Goal: Task Accomplishment & Management: Use online tool/utility

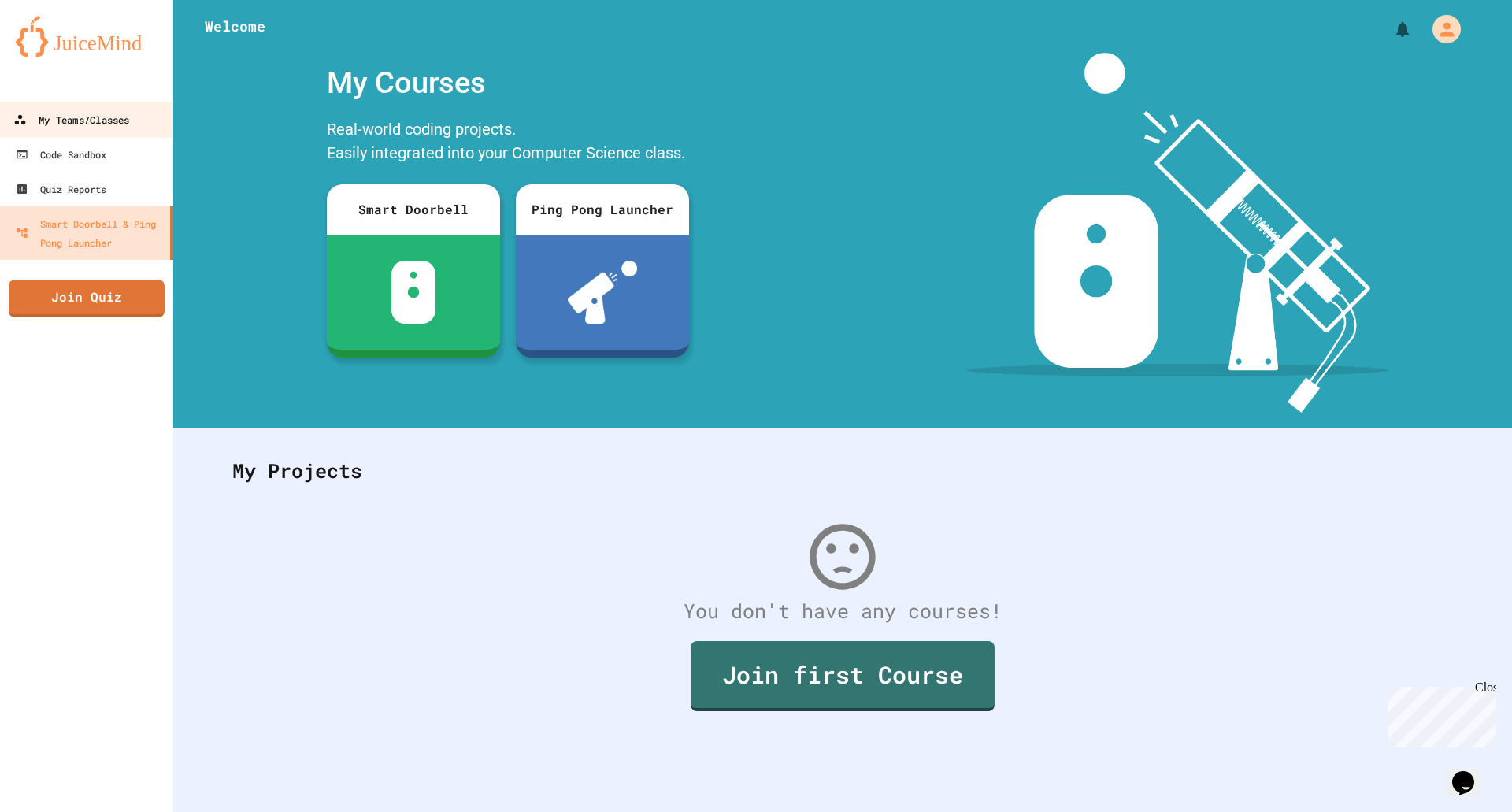
drag, startPoint x: 0, startPoint y: 0, endPoint x: 77, endPoint y: 117, distance: 140.1
click at [77, 117] on div "My Teams/Classes" at bounding box center [71, 119] width 116 height 20
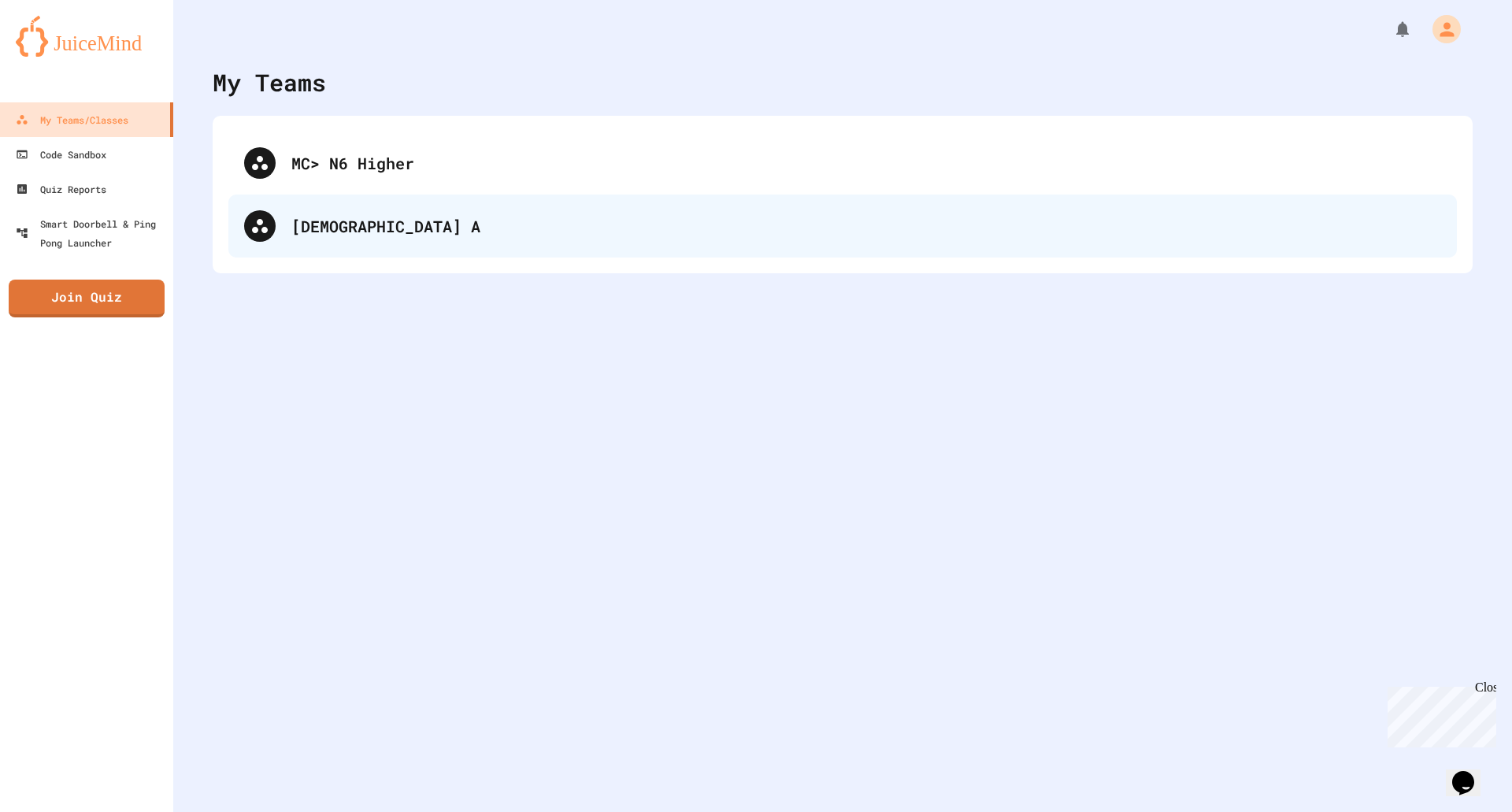
click at [364, 207] on div "[DEMOGRAPHIC_DATA] A" at bounding box center [843, 226] width 1229 height 63
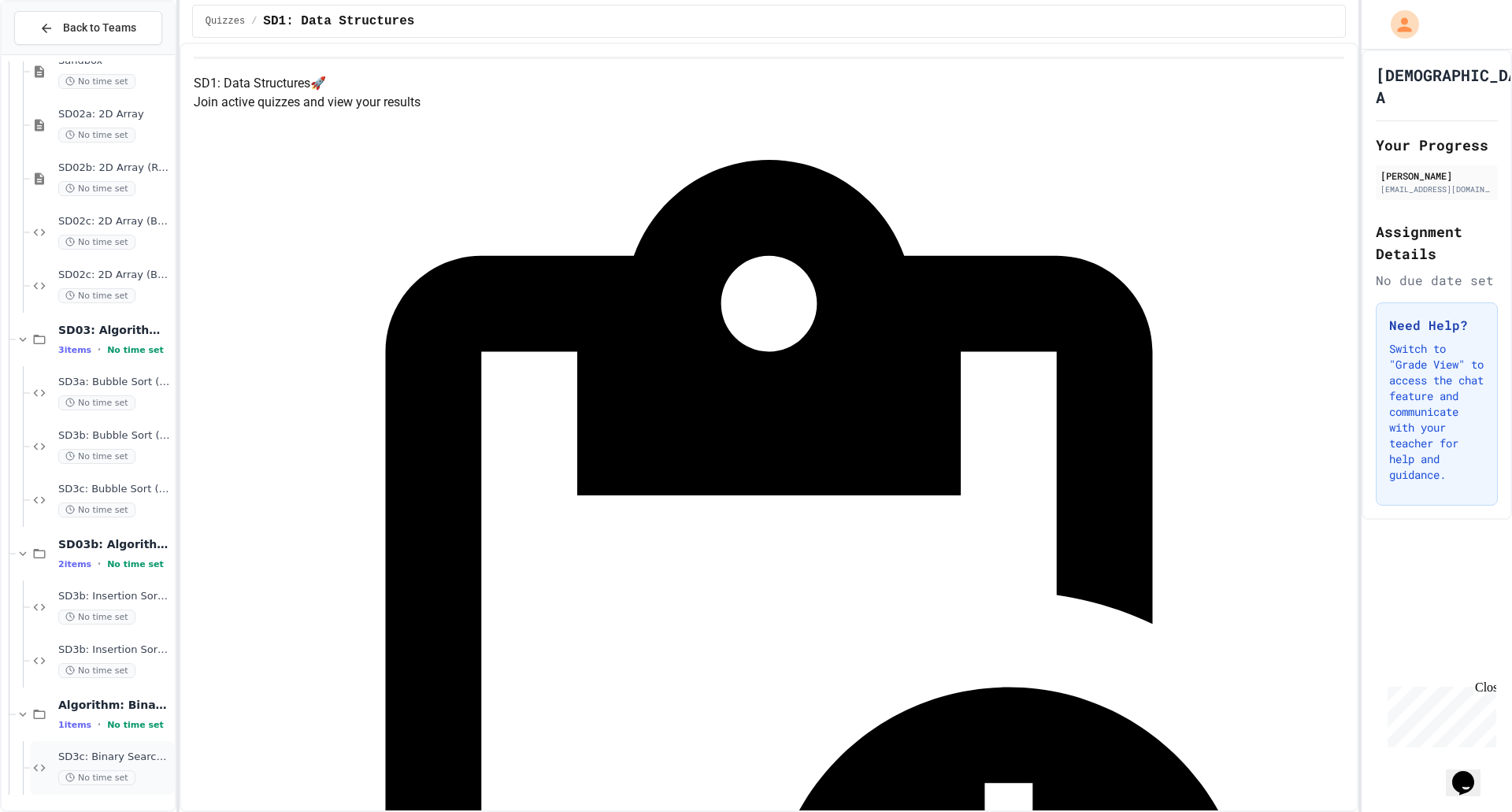
click at [85, 745] on div "SD3c: Binary Search > IMDB No time set" at bounding box center [102, 767] width 145 height 53
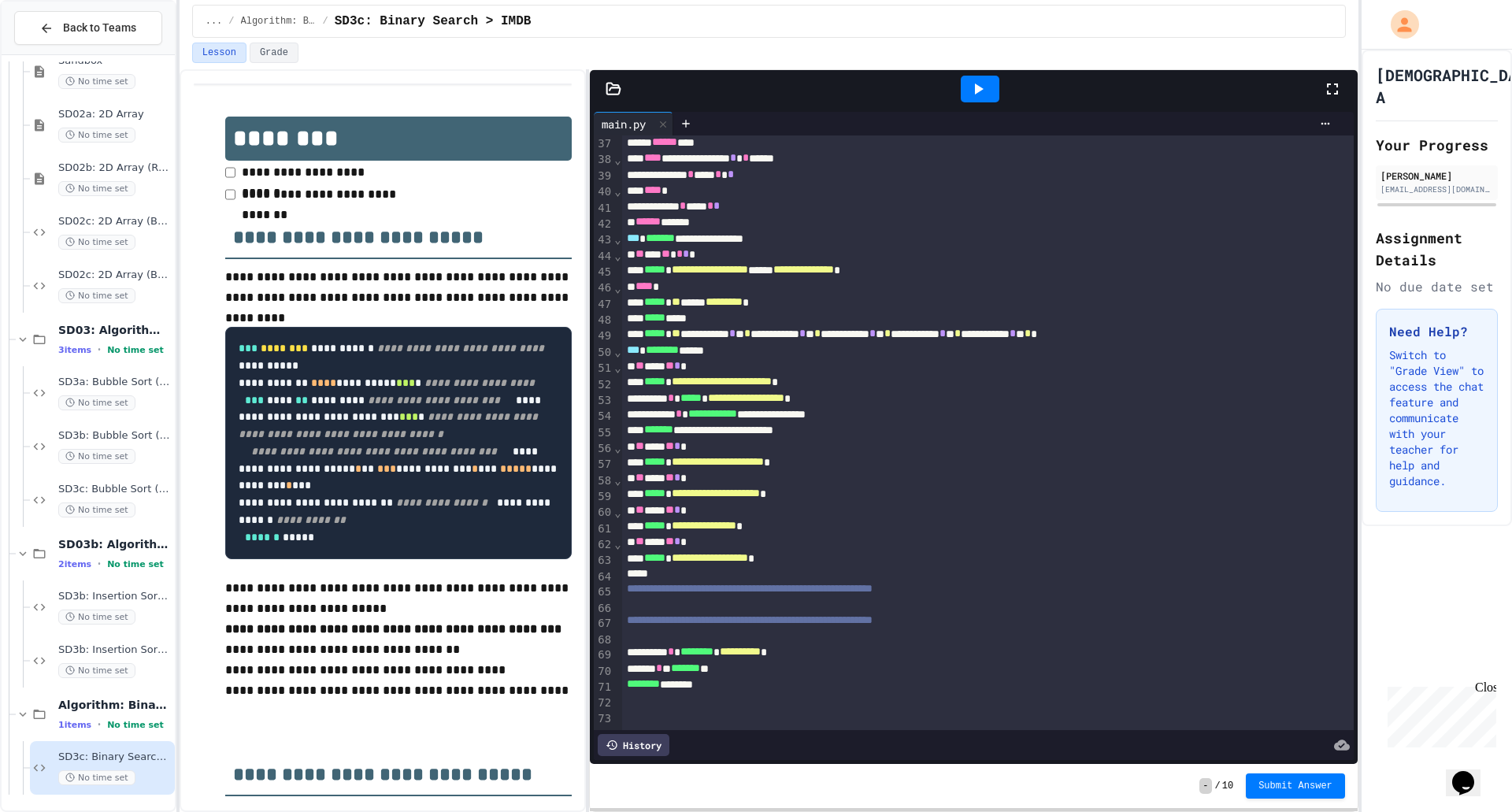
scroll to position [600, 0]
click at [999, 89] on div at bounding box center [980, 89] width 39 height 27
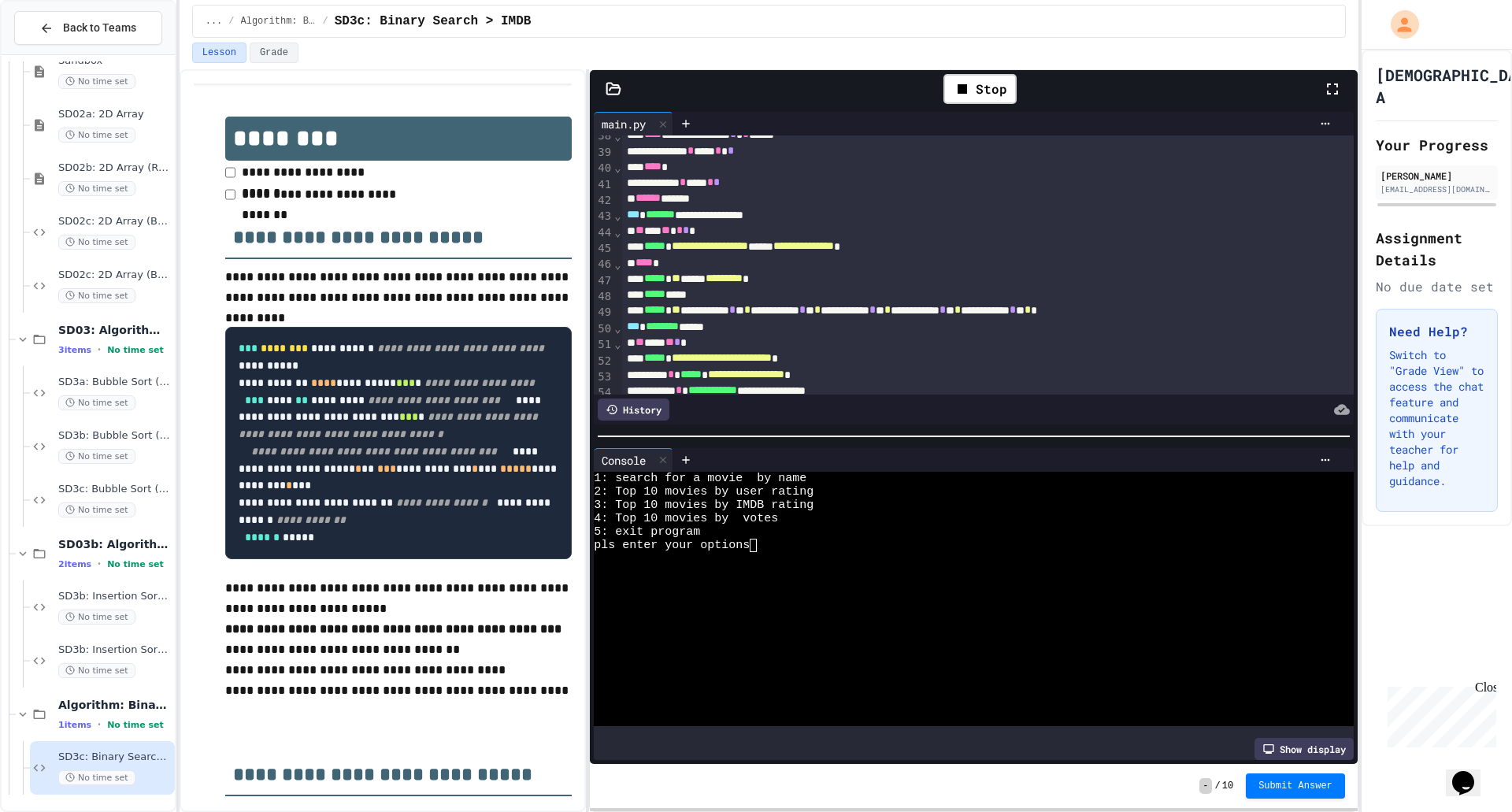
click at [858, 551] on div at bounding box center [958, 558] width 730 height 13
type textarea "*****"
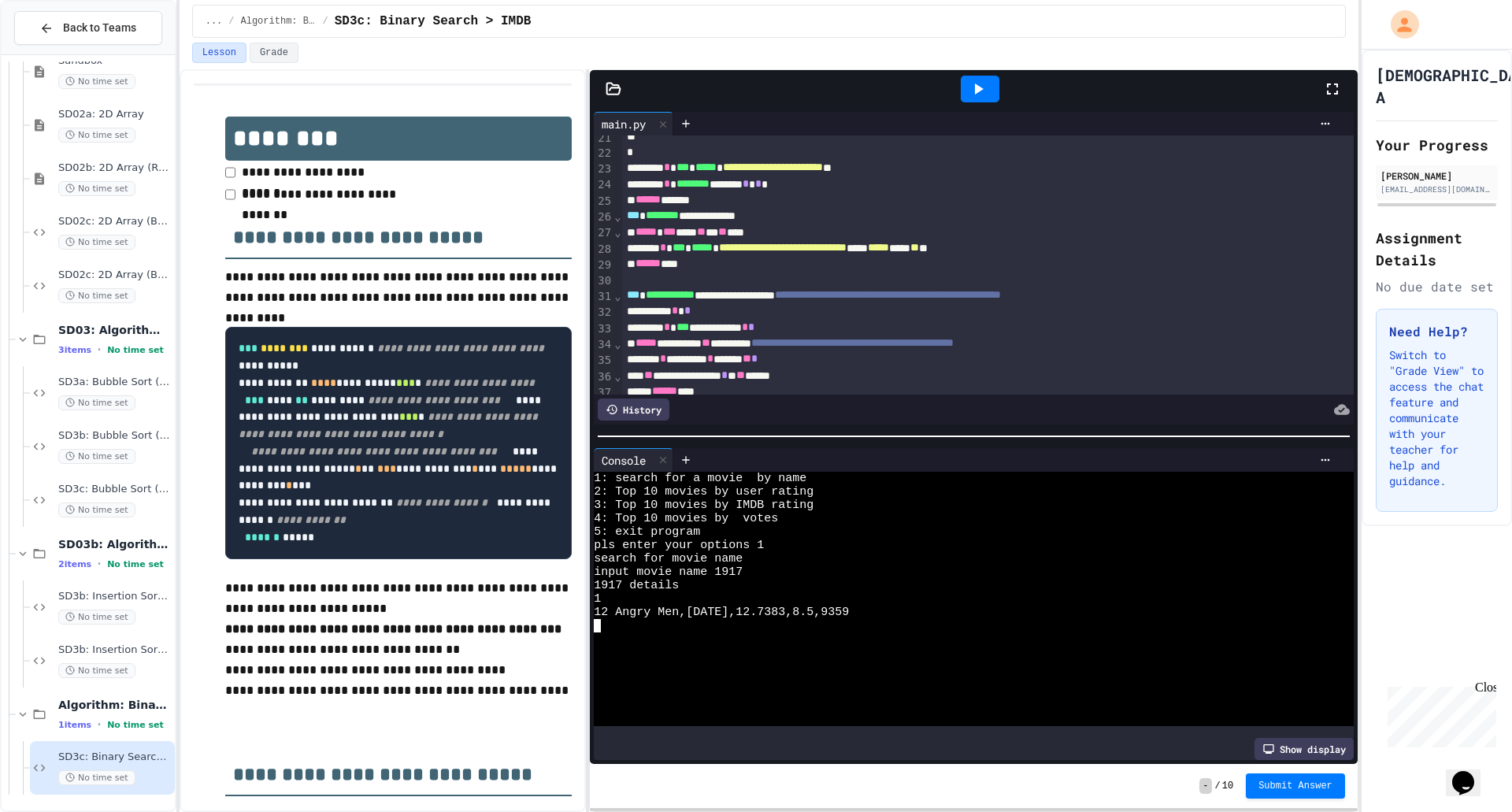
scroll to position [300, 0]
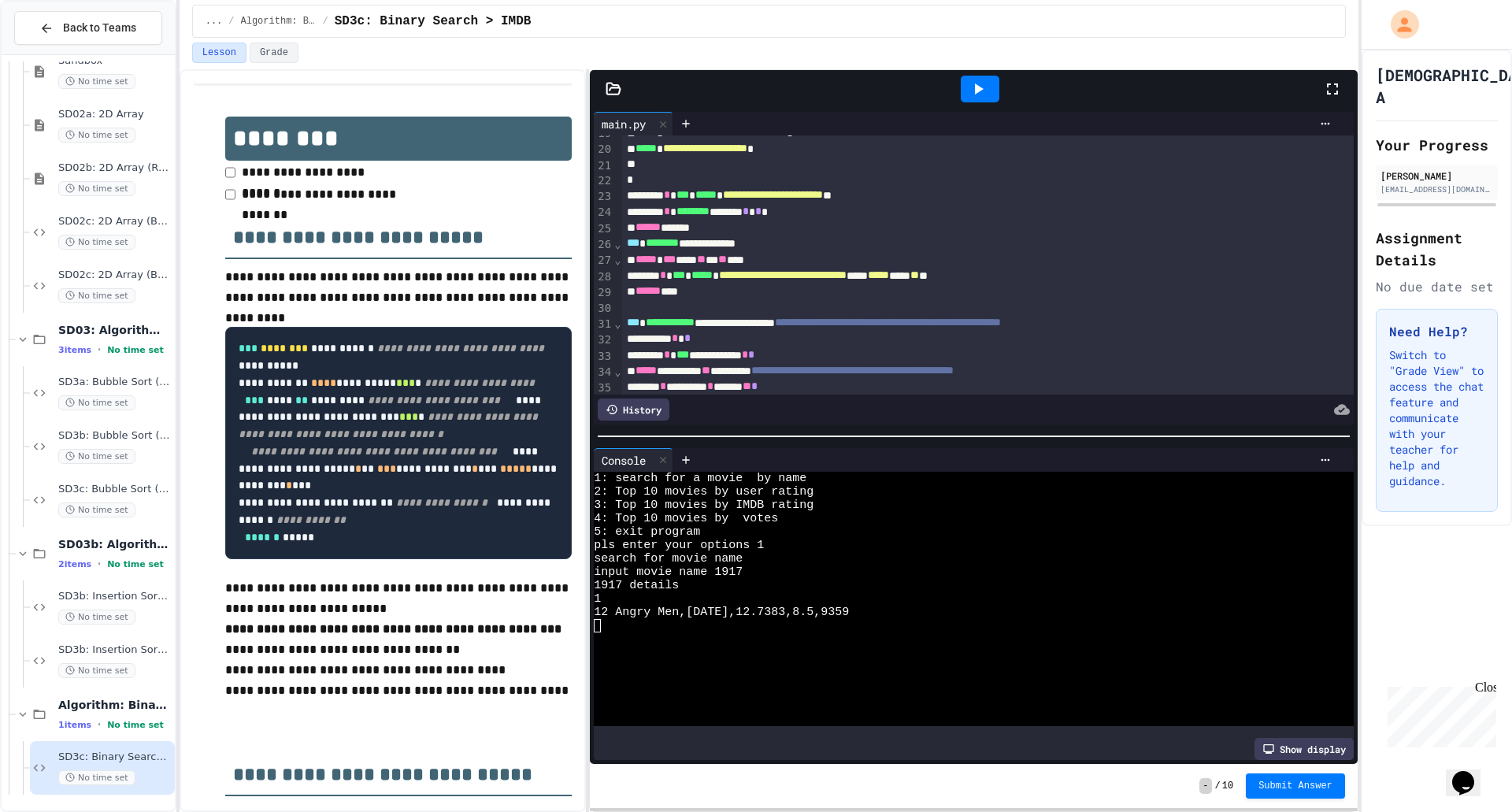
click at [966, 90] on div at bounding box center [980, 89] width 39 height 27
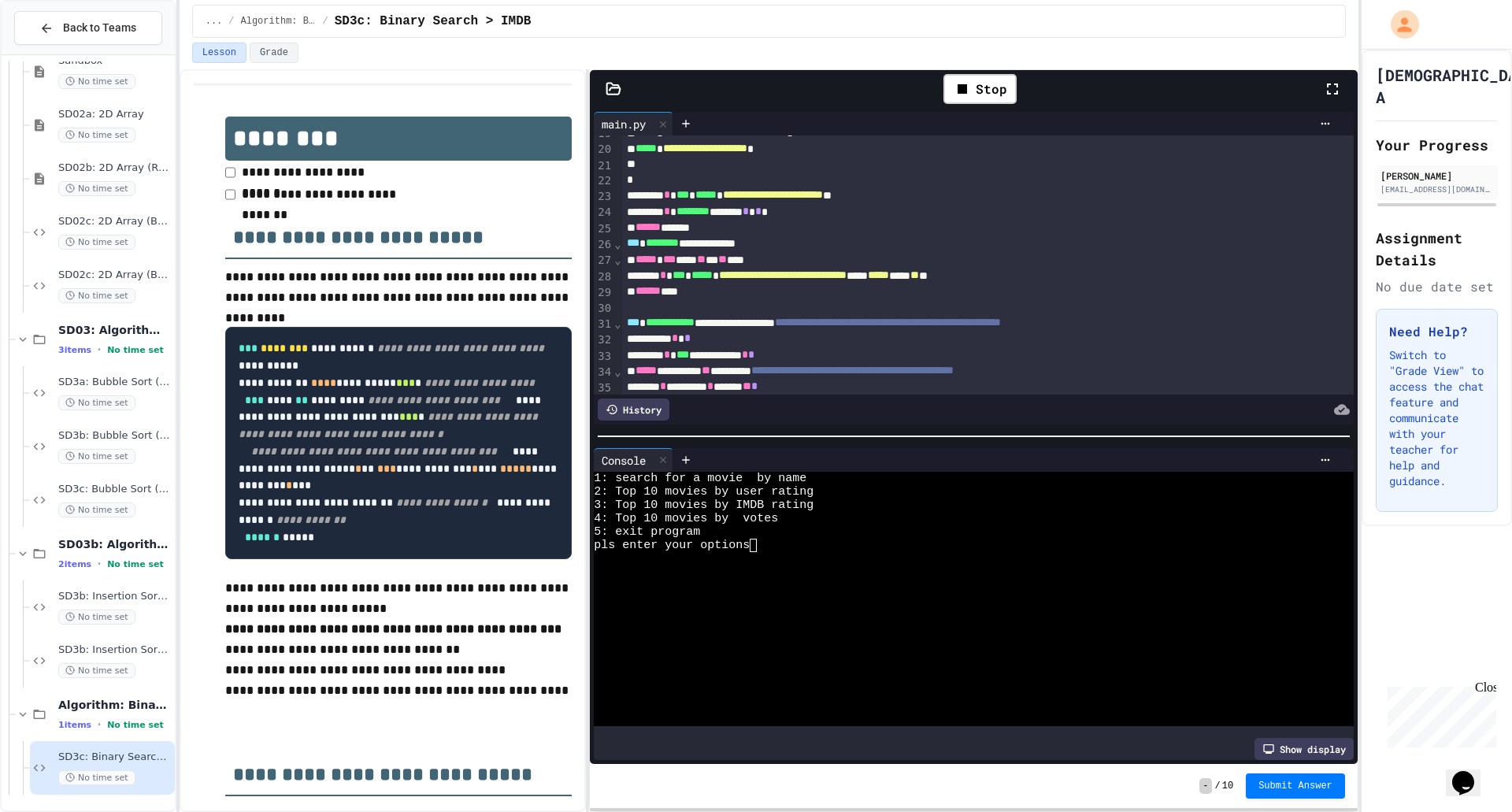
drag, startPoint x: 404, startPoint y: 244, endPoint x: 337, endPoint y: 248, distance: 67.1
